Goal: Information Seeking & Learning: Learn about a topic

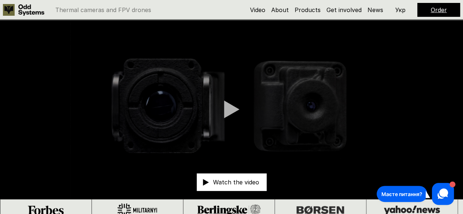
click at [229, 107] on div at bounding box center [231, 109] width 15 height 18
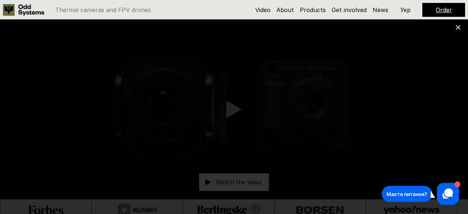
click at [460, 27] on icon at bounding box center [458, 27] width 5 height 5
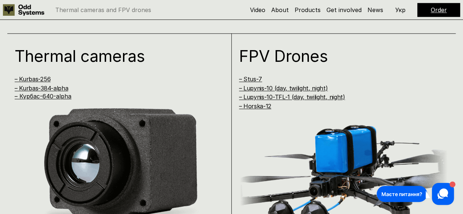
scroll to position [366, 0]
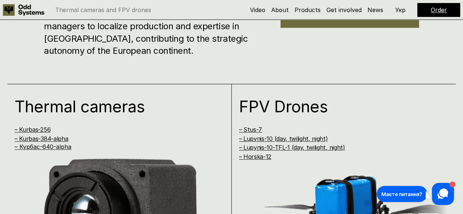
click at [288, 107] on h1 "FPV Drones" at bounding box center [337, 106] width 197 height 16
click at [245, 129] on link "– Stus-7" at bounding box center [250, 129] width 23 height 7
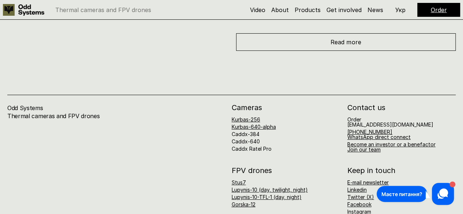
scroll to position [2761, 0]
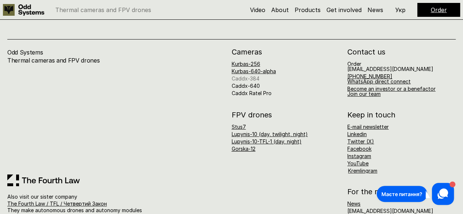
click at [254, 75] on link "Caddx-384" at bounding box center [245, 78] width 28 height 6
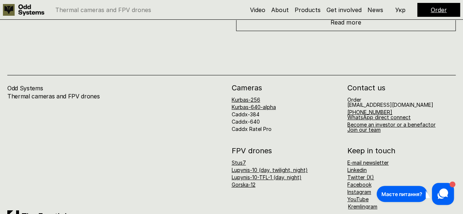
scroll to position [2761, 0]
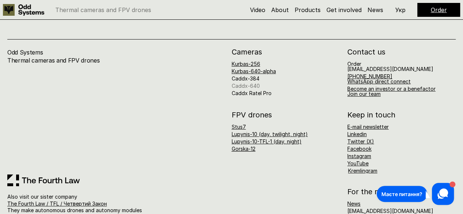
click at [243, 83] on link "Caddx-640" at bounding box center [245, 86] width 28 height 6
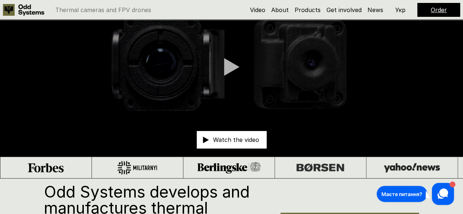
scroll to position [73, 0]
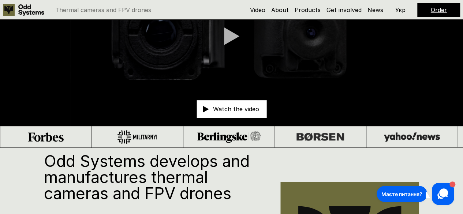
click at [219, 34] on video at bounding box center [231, 36] width 463 height 179
click at [228, 34] on div at bounding box center [231, 36] width 15 height 18
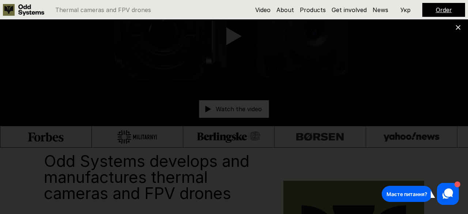
click at [456, 29] on icon at bounding box center [458, 27] width 5 height 5
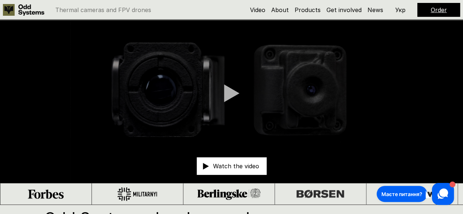
scroll to position [0, 0]
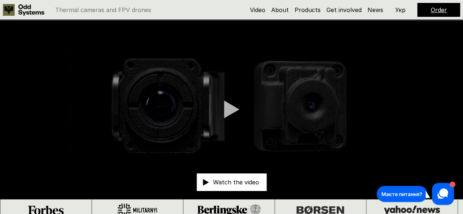
click at [63, 25] on video at bounding box center [231, 109] width 463 height 179
click at [28, 46] on video at bounding box center [231, 109] width 463 height 179
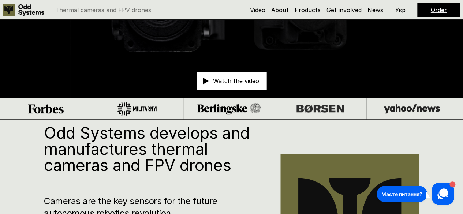
scroll to position [219, 0]
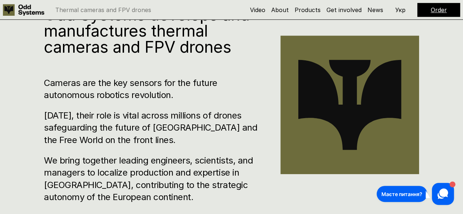
click at [61, 112] on h3 "[DATE], their role is vital across millions of drones safeguarding the future o…" at bounding box center [151, 127] width 214 height 37
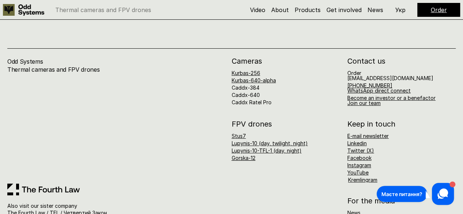
scroll to position [2761, 0]
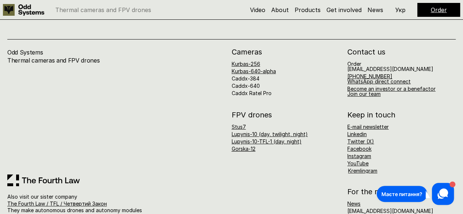
drag, startPoint x: 464, startPoint y: 68, endPoint x: 71, endPoint y: 3, distance: 398.9
click at [255, 90] on link "Caddx Ratel Pro" at bounding box center [251, 93] width 40 height 6
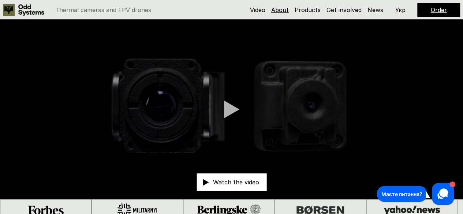
click at [282, 8] on link "About" at bounding box center [280, 9] width 18 height 7
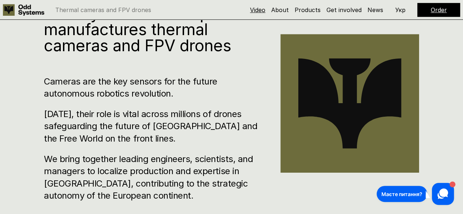
click at [263, 9] on link "Video" at bounding box center [257, 9] width 15 height 7
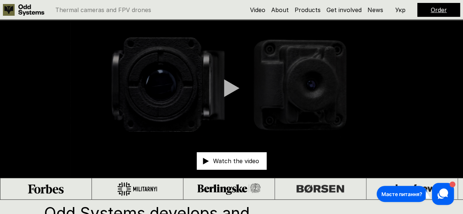
scroll to position [20, 0]
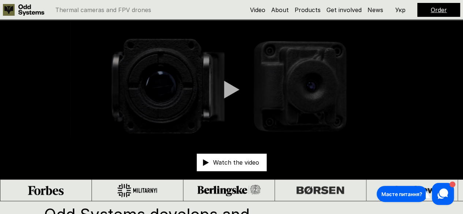
drag, startPoint x: 329, startPoint y: 94, endPoint x: 82, endPoint y: 83, distance: 247.8
click at [82, 83] on video at bounding box center [231, 89] width 463 height 179
click at [385, 174] on video at bounding box center [231, 89] width 463 height 179
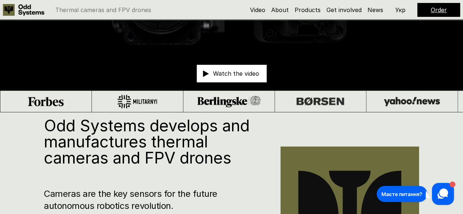
scroll to position [239, 0]
